Goal: Complete application form: Complete application form

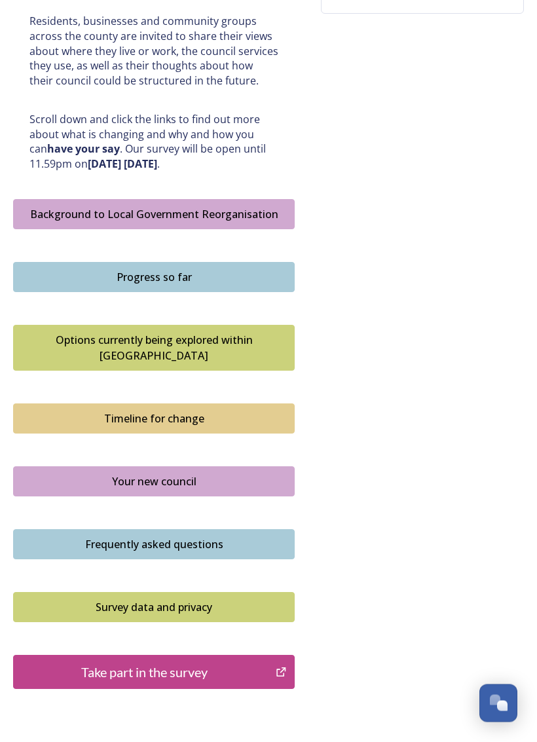
scroll to position [666, 0]
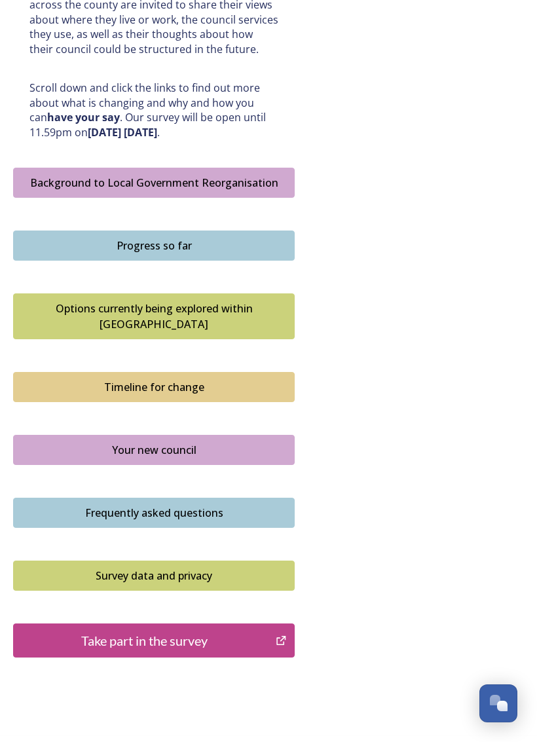
click at [225, 630] on div "Take part in the survey" at bounding box center [144, 640] width 248 height 20
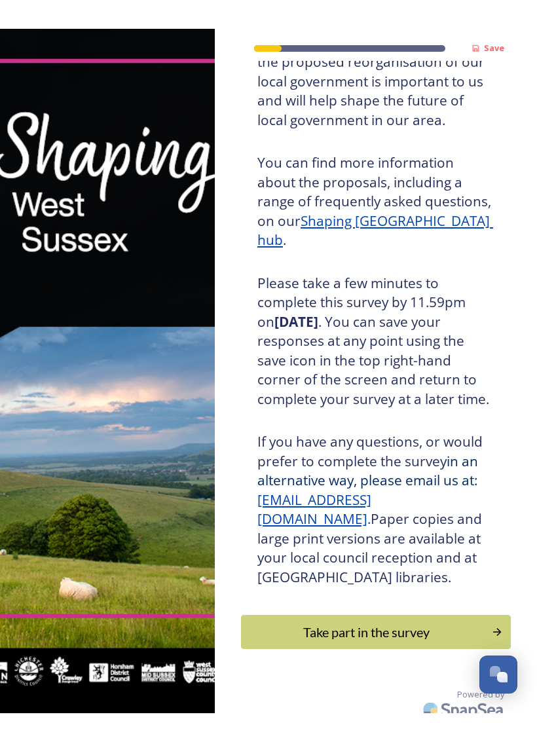
scroll to position [88, 0]
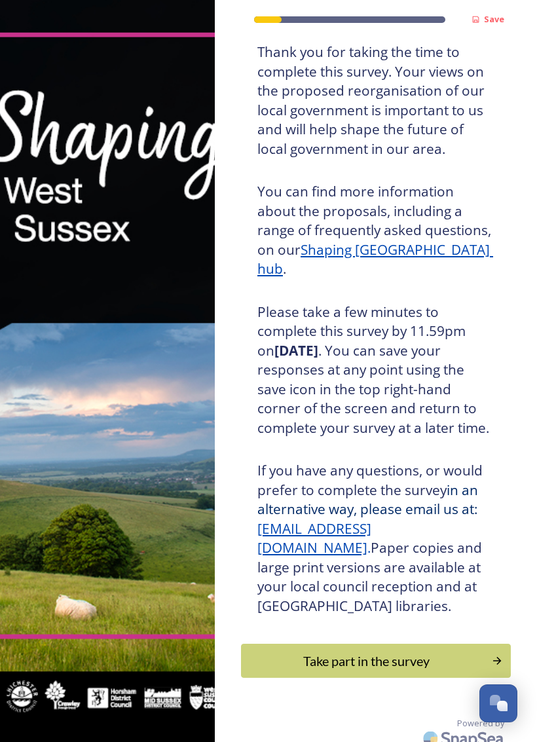
click at [378, 651] on div "Take part in the survey" at bounding box center [366, 661] width 236 height 20
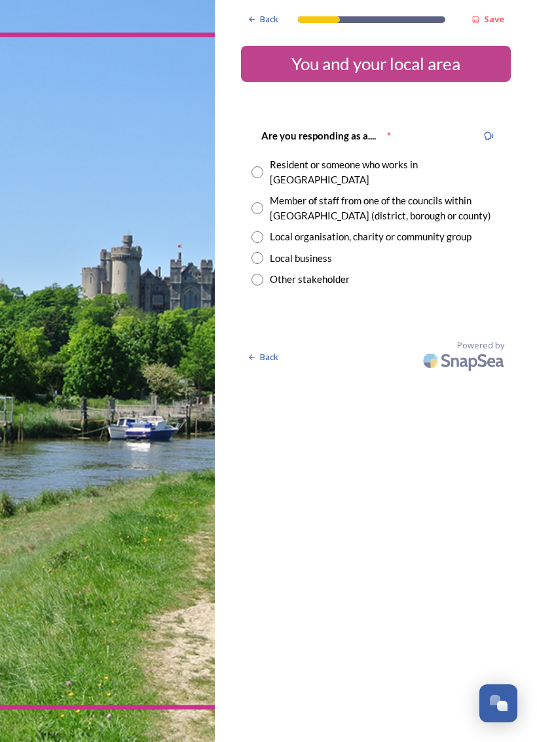
click at [255, 166] on input "radio" at bounding box center [257, 172] width 12 height 12
radio input "true"
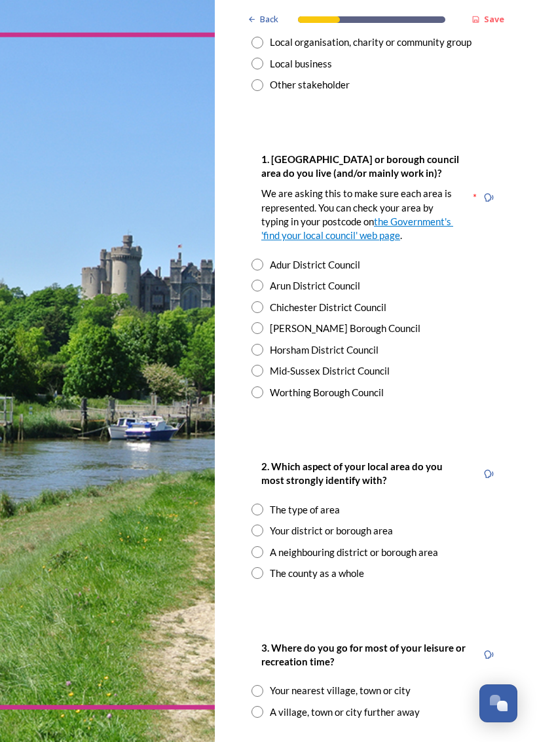
scroll to position [194, 0]
click at [254, 344] on input "radio" at bounding box center [257, 350] width 12 height 12
radio input "true"
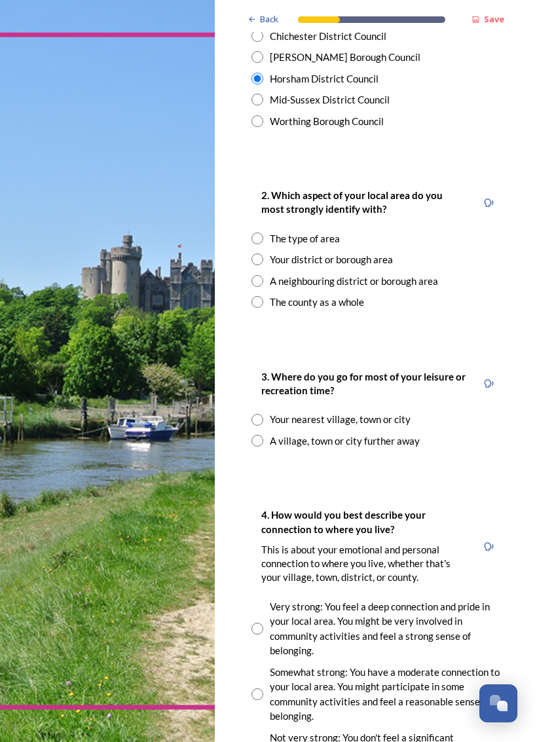
scroll to position [465, 0]
click at [255, 296] on input "radio" at bounding box center [257, 302] width 12 height 12
radio input "true"
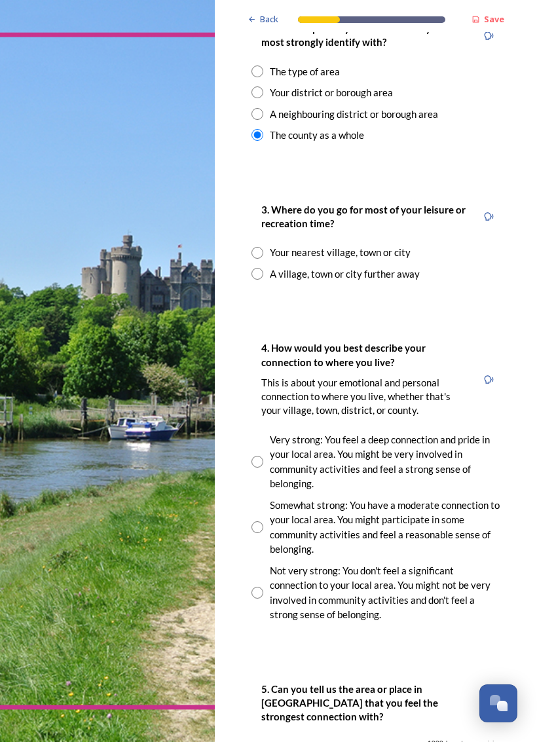
scroll to position [632, 0]
click at [266, 266] on div "A village, town or city further away" at bounding box center [375, 273] width 249 height 15
radio input "true"
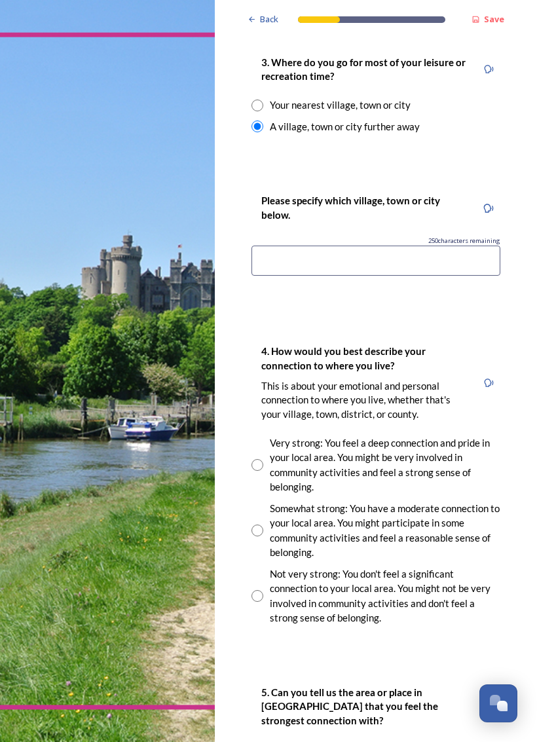
scroll to position [780, 0]
click at [333, 245] on input at bounding box center [375, 260] width 249 height 30
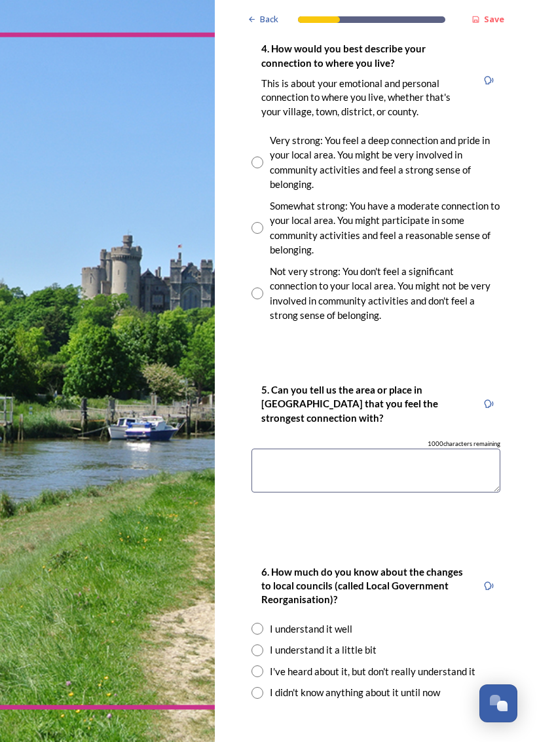
scroll to position [1082, 0]
type input "Witterings"
click at [279, 206] on div "Somewhat strong: You have a moderate connection to your local area. You might p…" at bounding box center [385, 227] width 230 height 59
radio input "true"
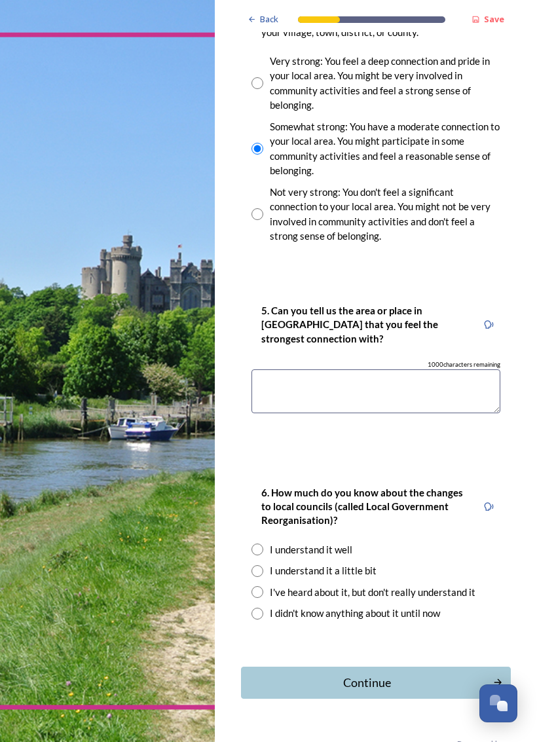
scroll to position [1161, 0]
click at [323, 370] on textarea at bounding box center [375, 392] width 249 height 44
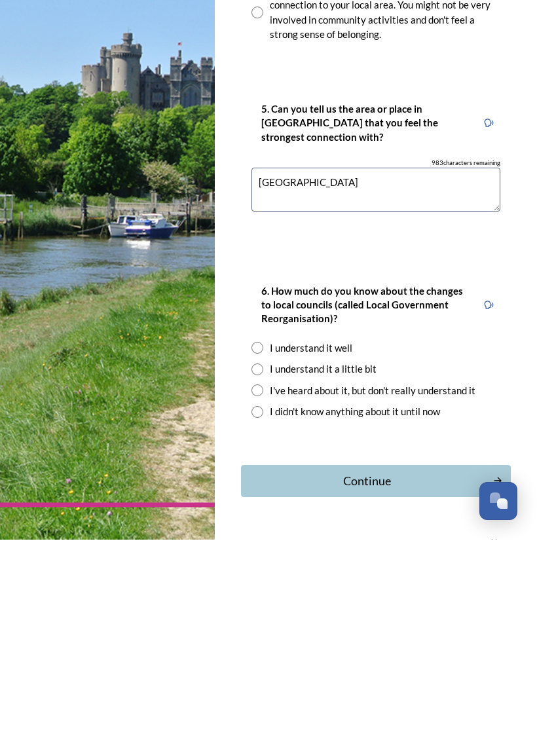
type textarea "[GEOGRAPHIC_DATA]"
click at [363, 564] on div "I understand it a little bit" at bounding box center [323, 571] width 107 height 15
radio input "true"
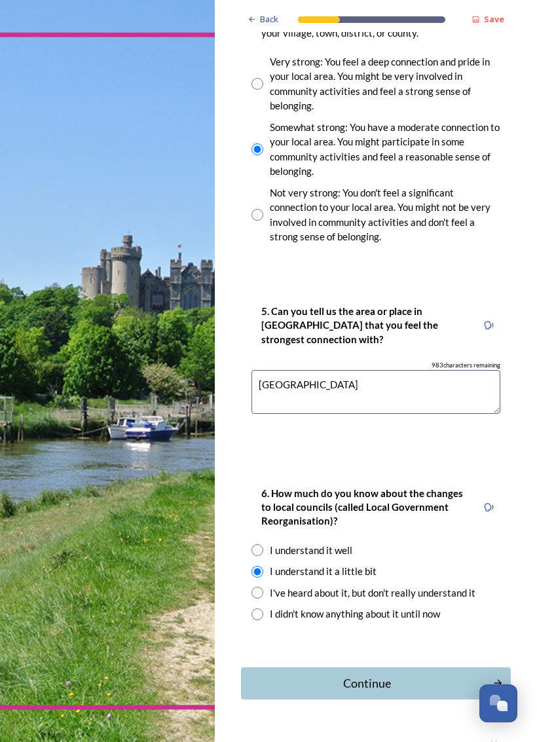
click at [376, 674] on div "Continue" at bounding box center [367, 683] width 238 height 18
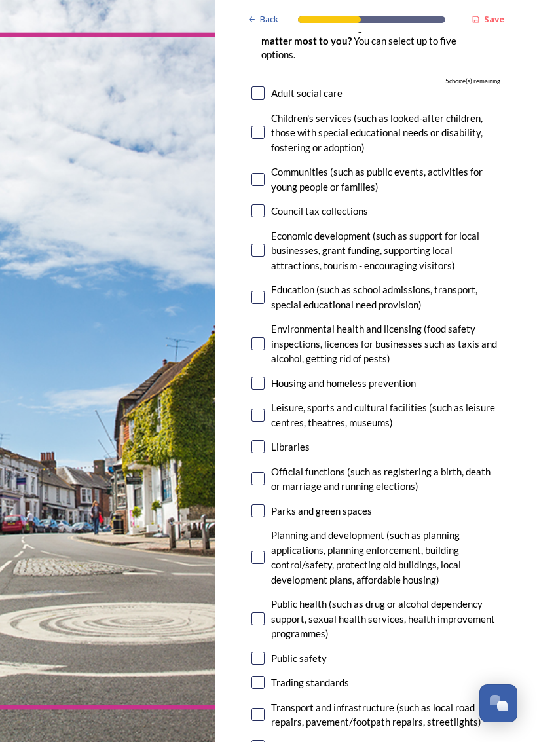
scroll to position [157, 0]
click at [260, 86] on input "checkbox" at bounding box center [257, 92] width 13 height 13
checkbox input "true"
click at [264, 126] on input "checkbox" at bounding box center [257, 132] width 13 height 13
checkbox input "true"
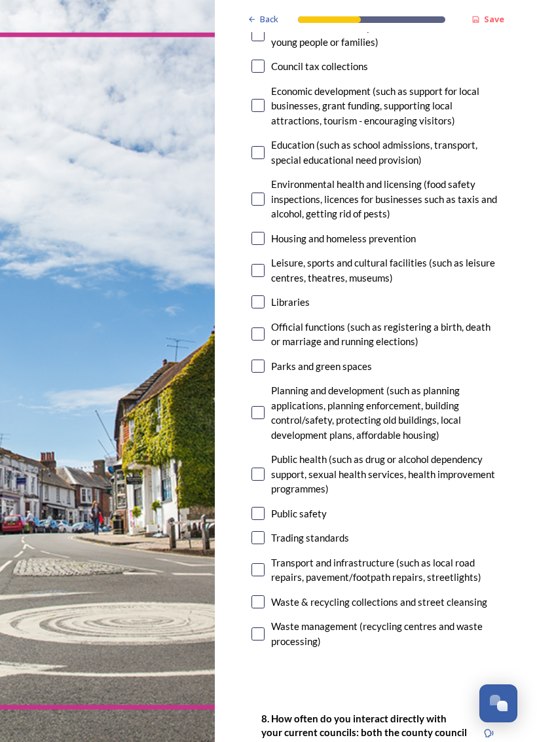
scroll to position [302, 0]
click at [245, 130] on div "7. Council services will continue, no matter what the local government structur…" at bounding box center [376, 239] width 270 height 852
click at [261, 146] on input "checkbox" at bounding box center [257, 152] width 13 height 13
checkbox input "true"
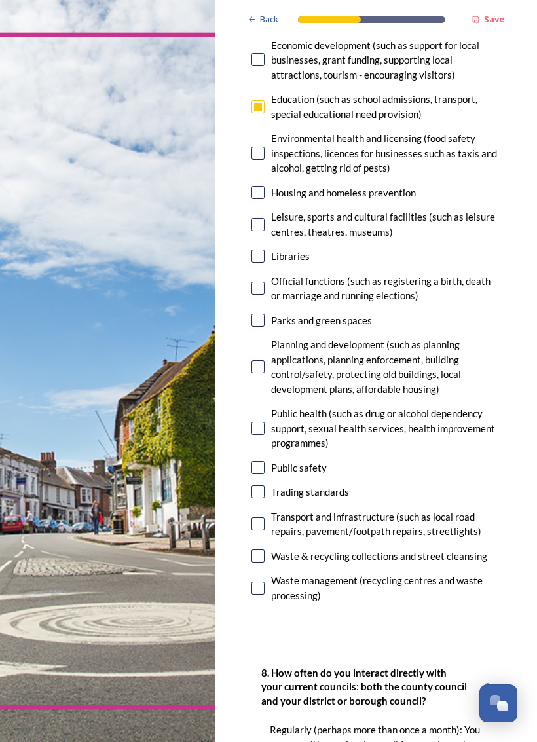
scroll to position [348, 0]
click at [255, 186] on input "checkbox" at bounding box center [257, 192] width 13 height 13
checkbox input "true"
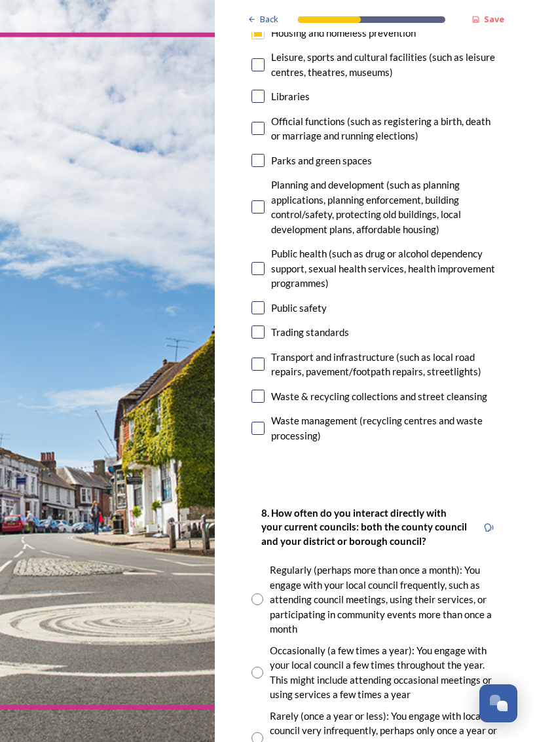
scroll to position [509, 0]
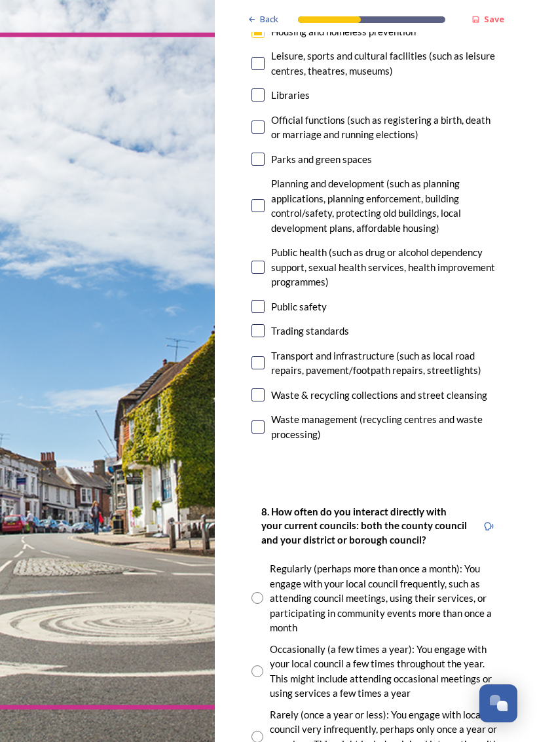
click at [258, 88] on input "checkbox" at bounding box center [257, 94] width 13 height 13
checkbox input "true"
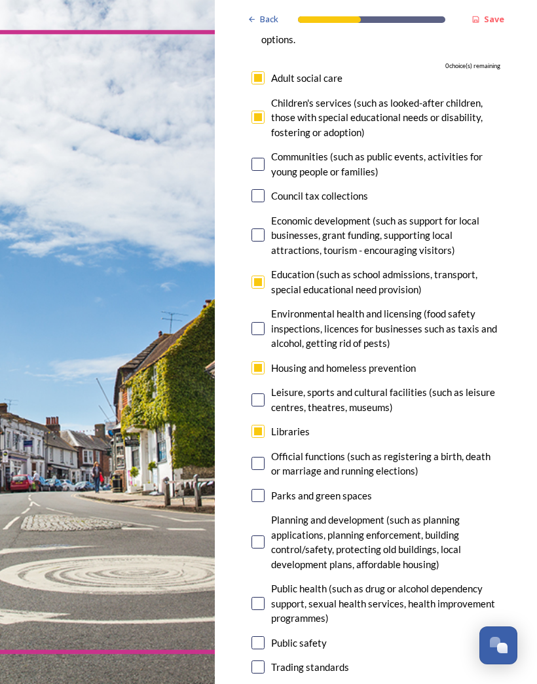
scroll to position [171, 0]
